Goal: Transaction & Acquisition: Purchase product/service

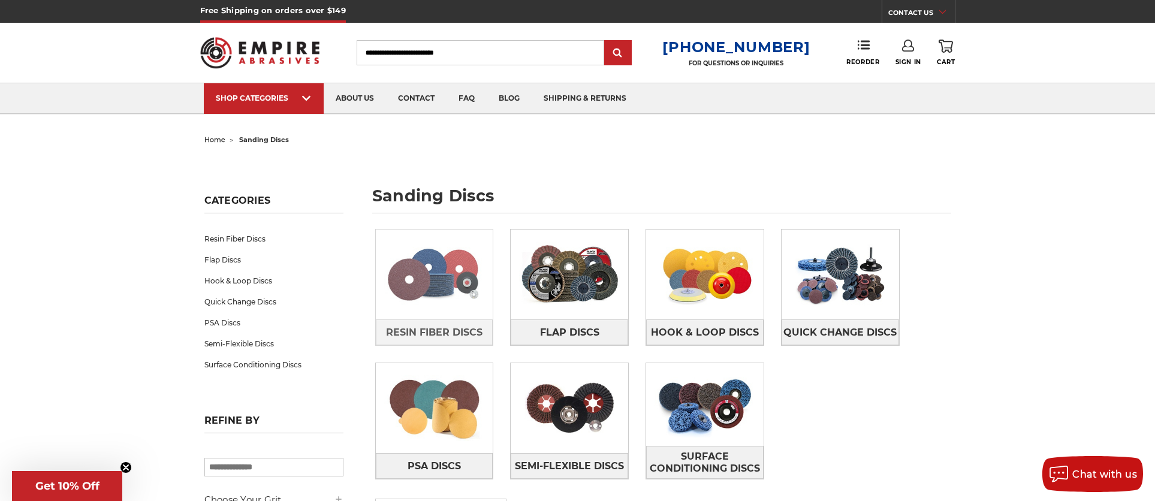
click at [462, 272] on img at bounding box center [434, 274] width 117 height 83
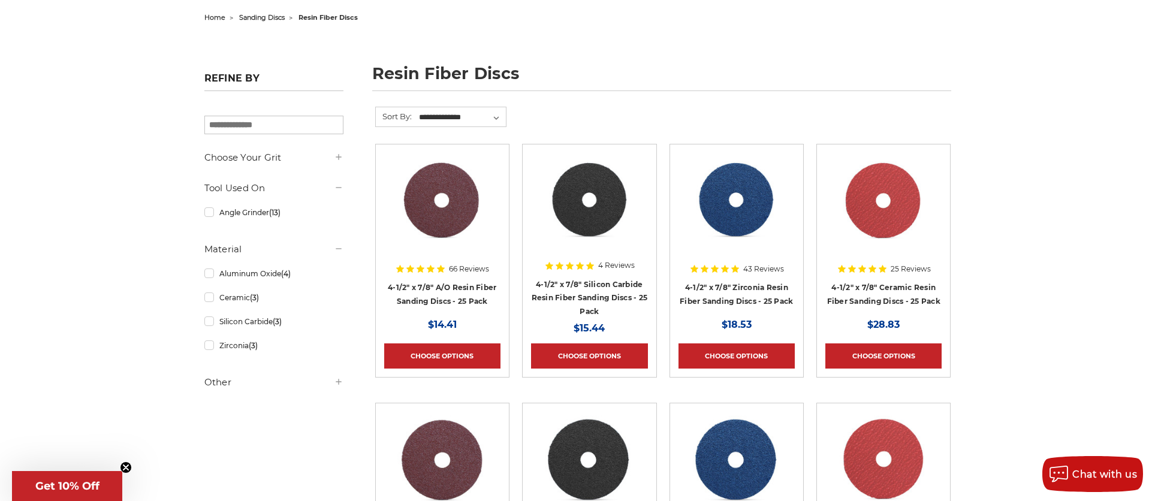
scroll to position [244, 0]
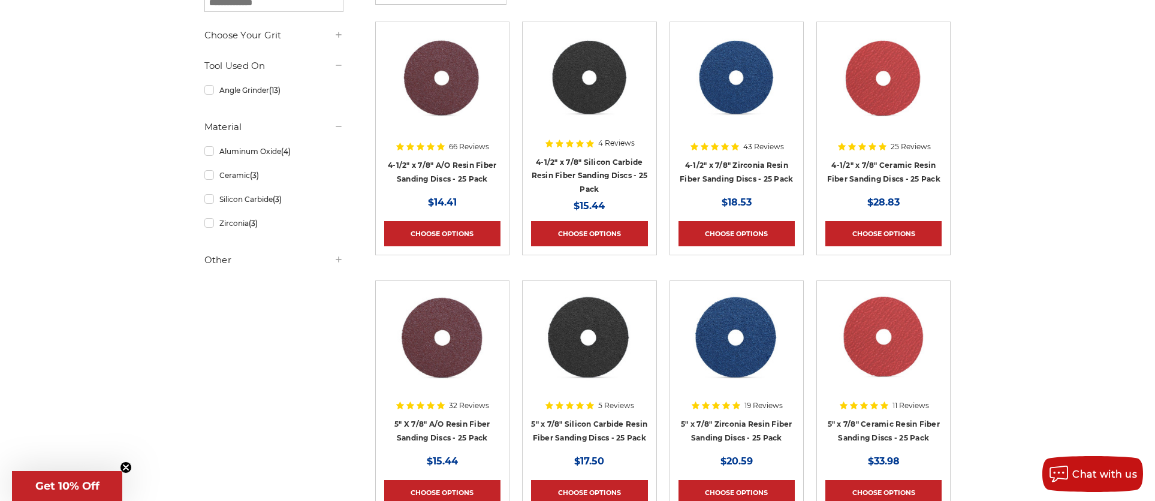
click at [440, 346] on img at bounding box center [442, 337] width 96 height 96
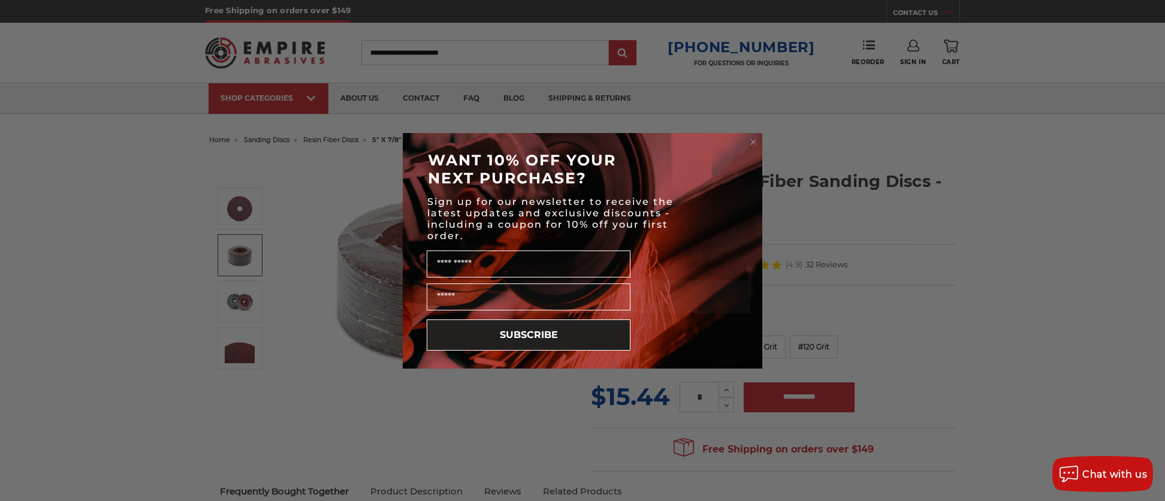
click at [757, 145] on circle "Close dialog" at bounding box center [753, 141] width 11 height 11
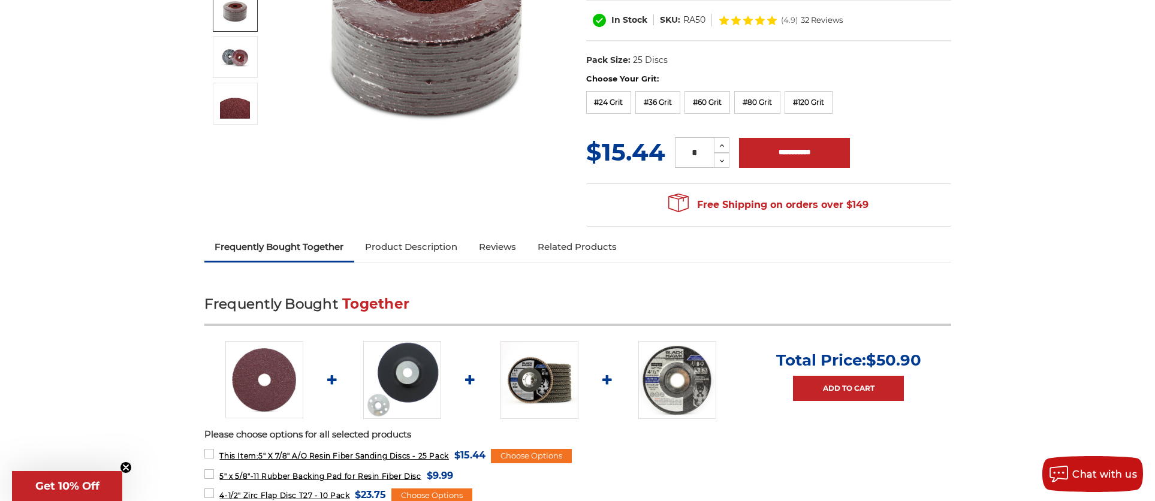
scroll to position [306, 0]
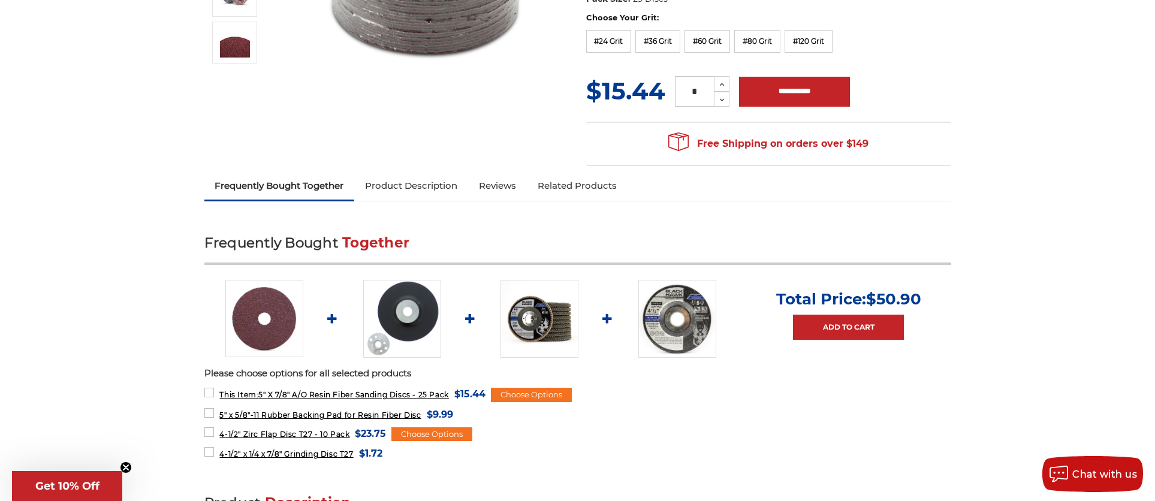
click at [428, 182] on link "Product Description" at bounding box center [411, 186] width 114 height 26
